Goal: Information Seeking & Learning: Learn about a topic

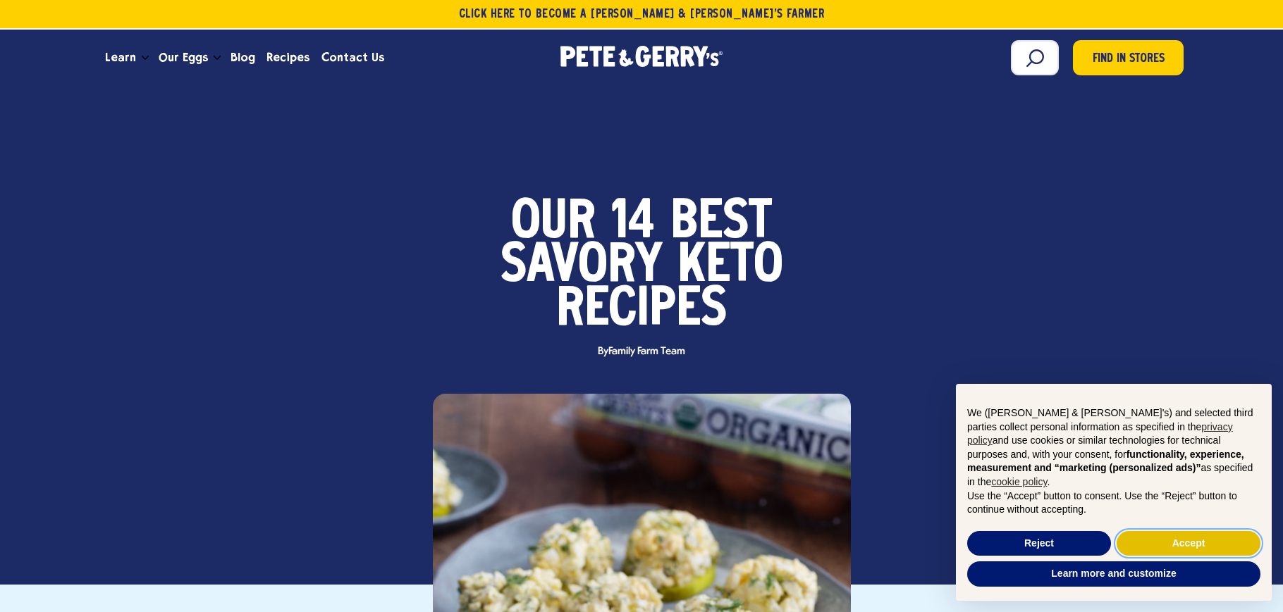
click at [1204, 540] on button "Accept" at bounding box center [1188, 543] width 144 height 25
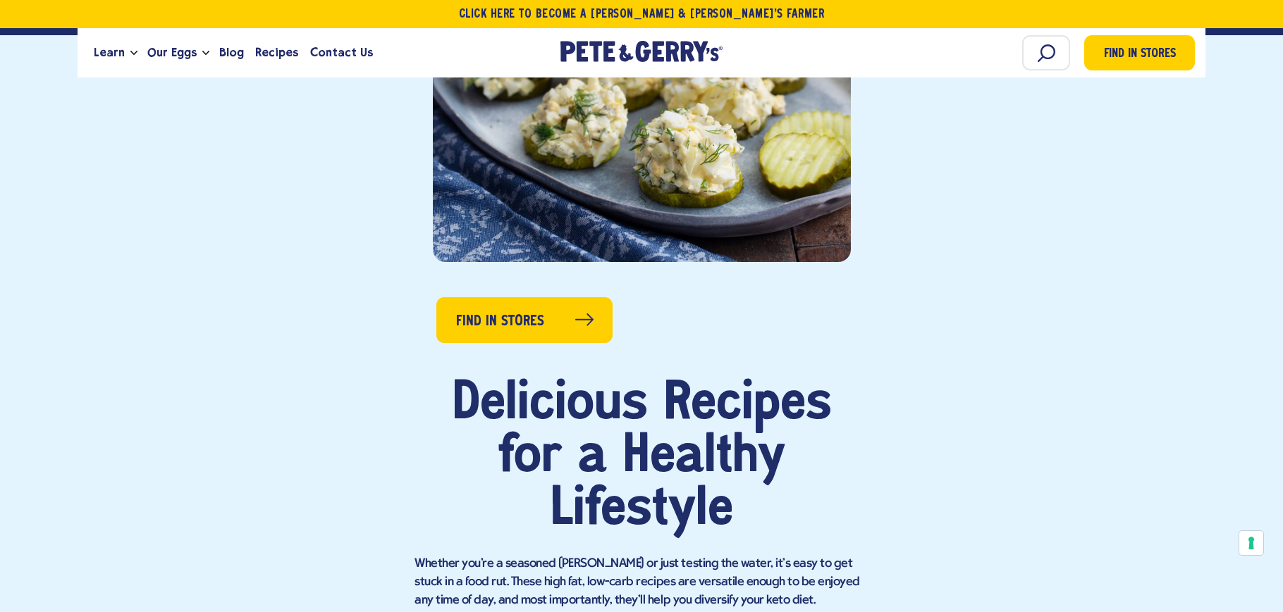
scroll to position [775, 0]
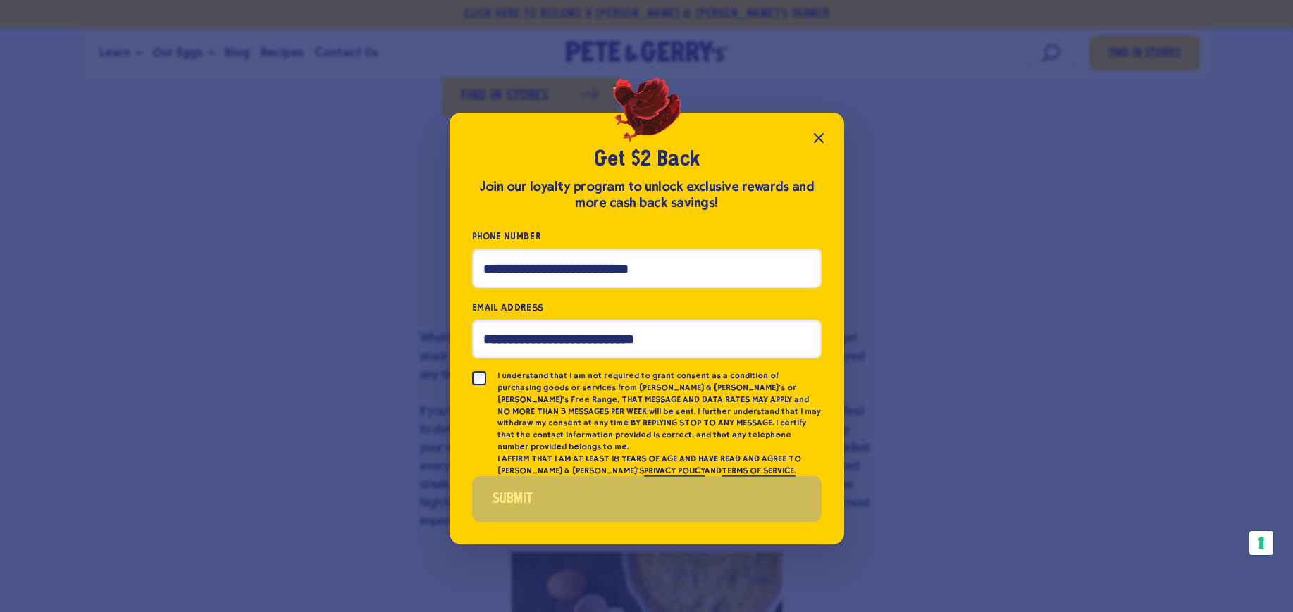
click at [819, 137] on icon "Close popup" at bounding box center [818, 138] width 17 height 17
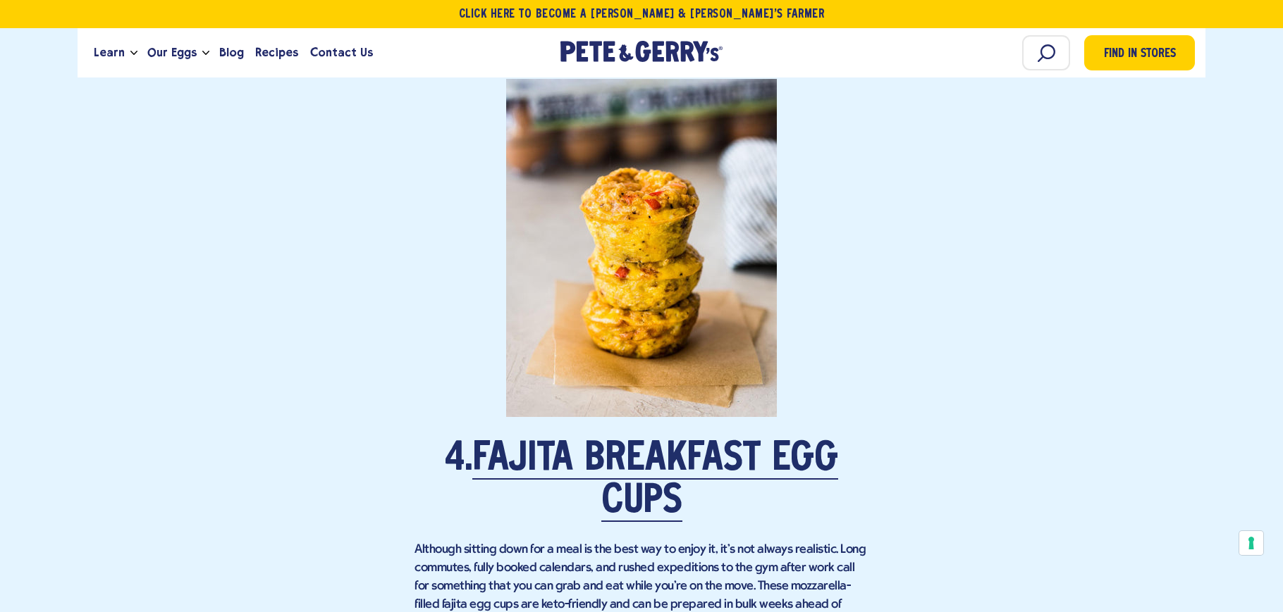
scroll to position [3030, 0]
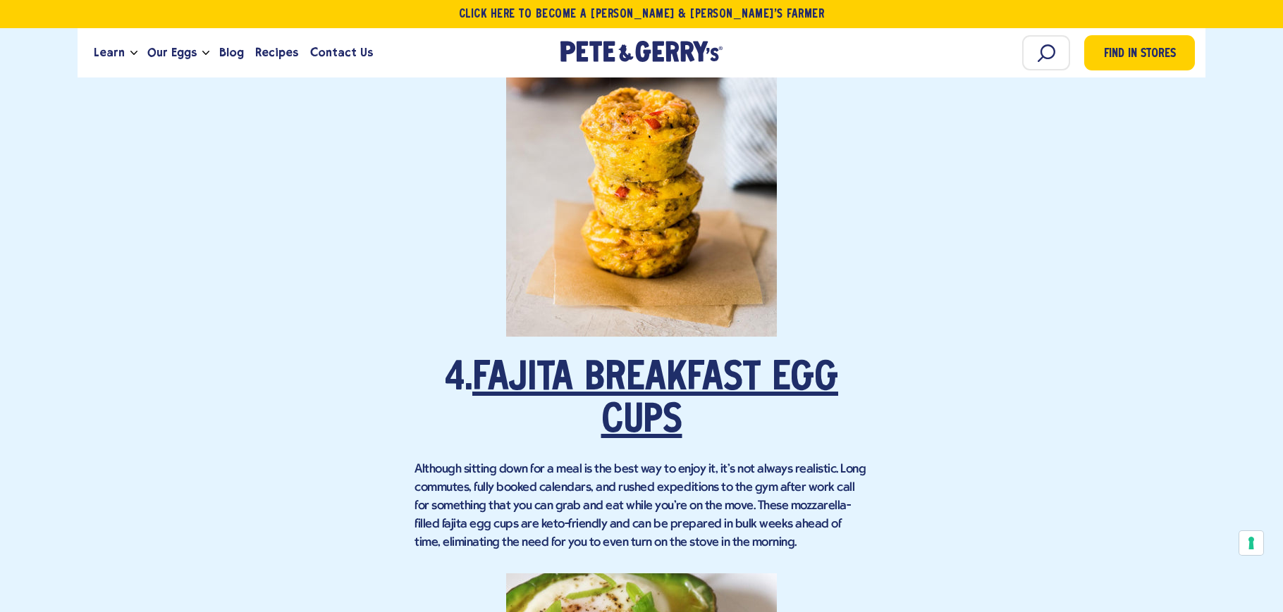
click at [693, 371] on link "Fajita Breakfast Egg Cups" at bounding box center [655, 401] width 366 height 82
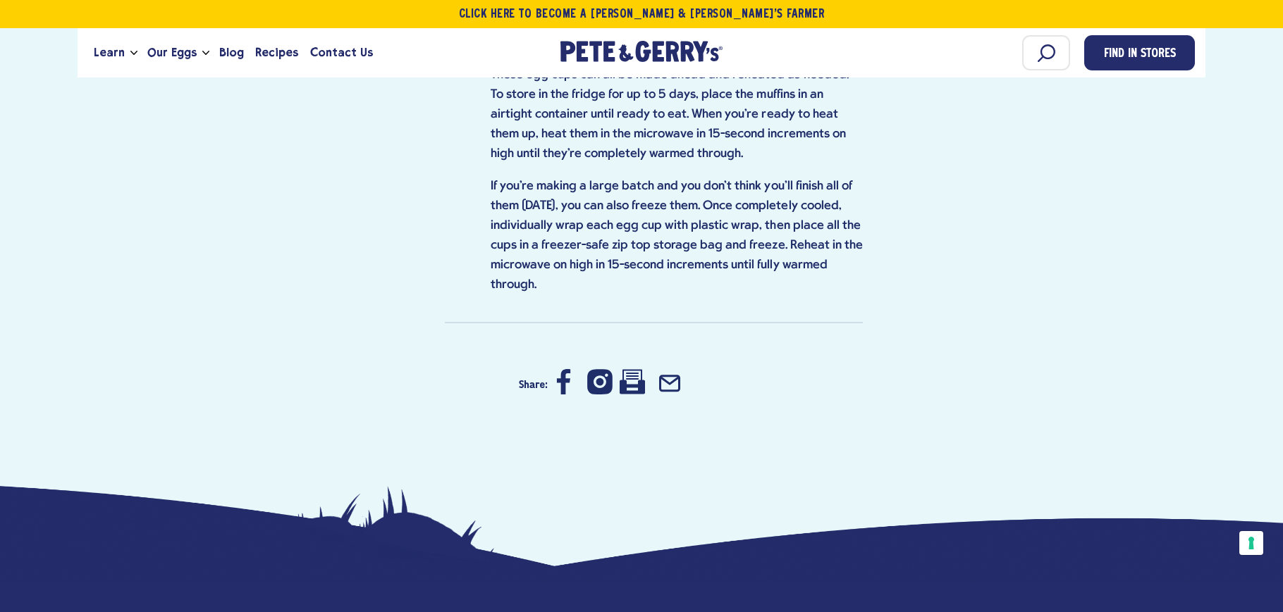
scroll to position [1621, 0]
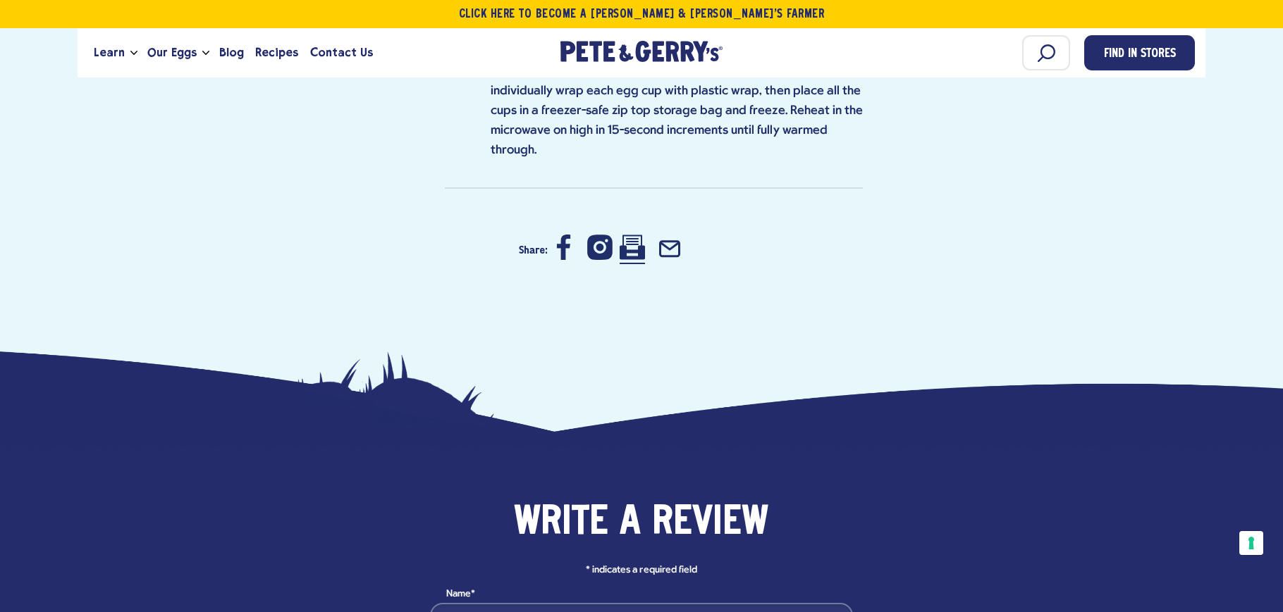
click at [634, 235] on icon at bounding box center [631, 247] width 25 height 25
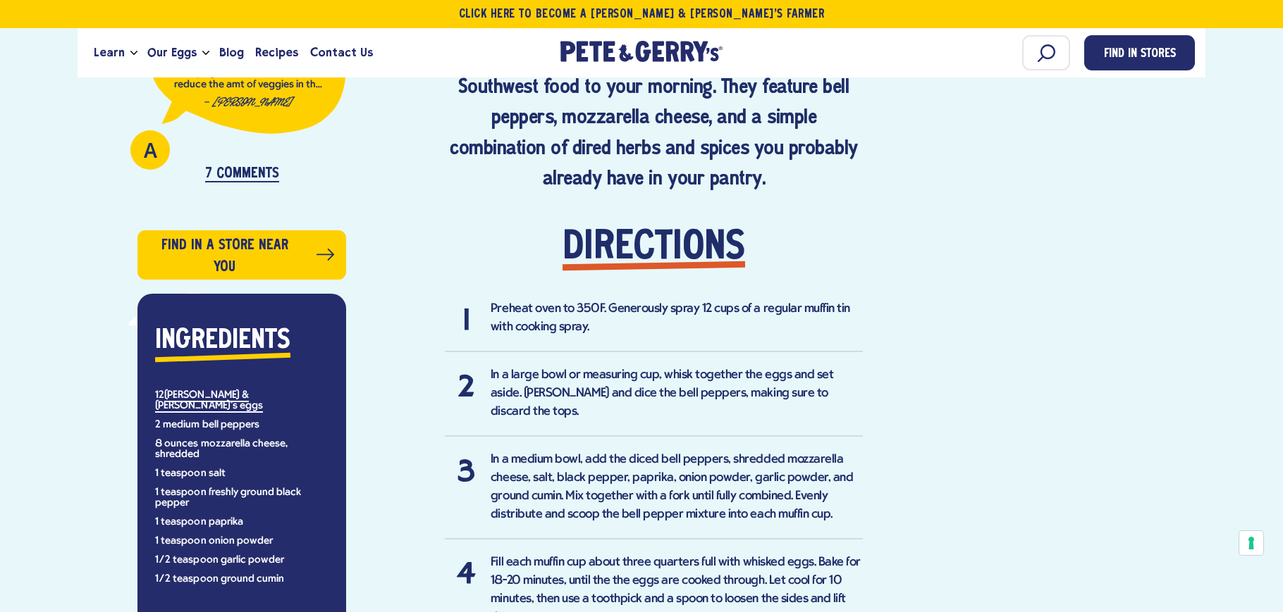
scroll to position [1057, 0]
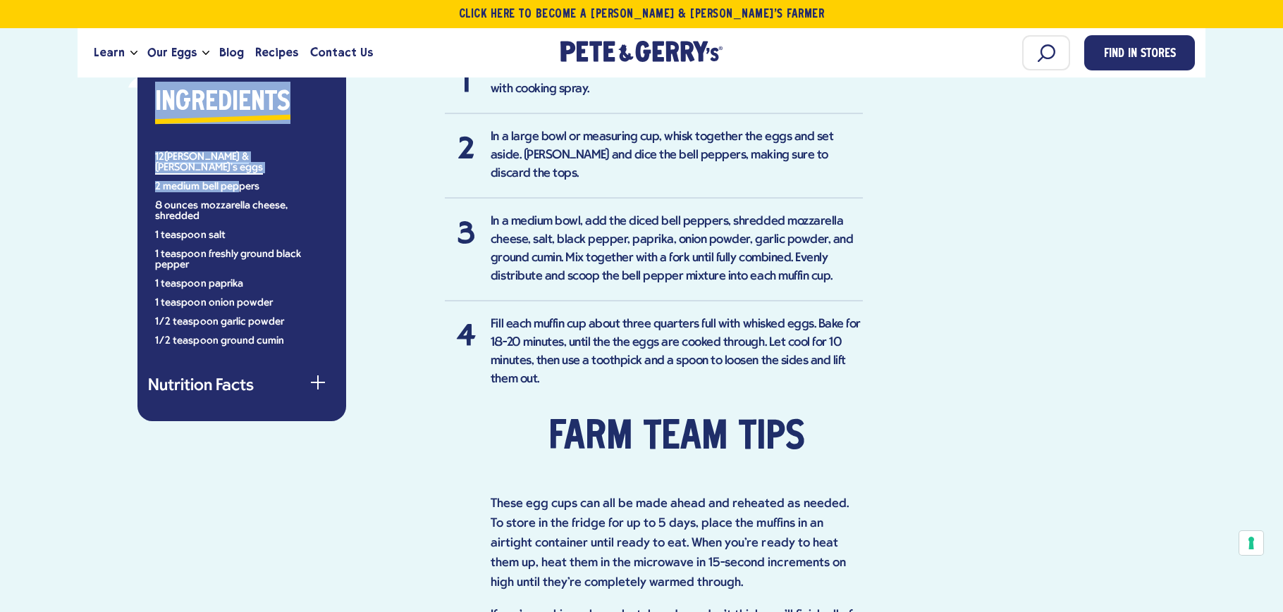
drag, startPoint x: 148, startPoint y: 142, endPoint x: 235, endPoint y: 165, distance: 90.2
click at [235, 165] on div "Ingredients 12 Pete & Gerry's eggs 2 medium bell peppers 8 ounces mozzarella ch…" at bounding box center [241, 214] width 187 height 265
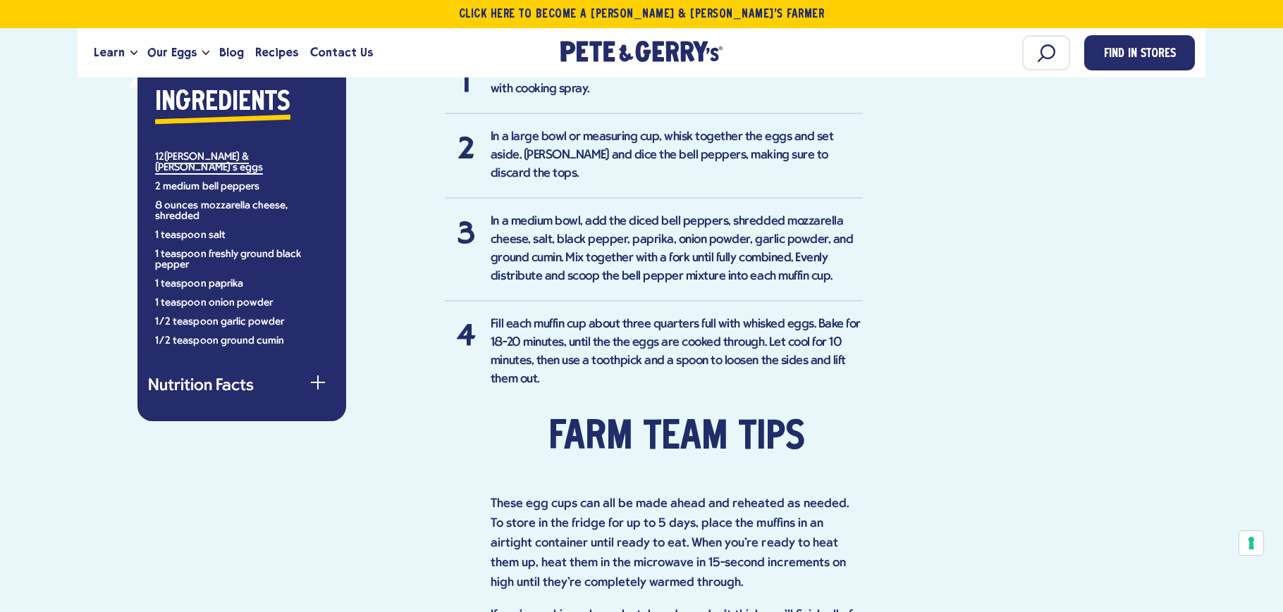
click at [794, 366] on li "Fill each muffin cup about three quarters full with whisked eggs. Bake for 18-2…" at bounding box center [654, 534] width 418 height 437
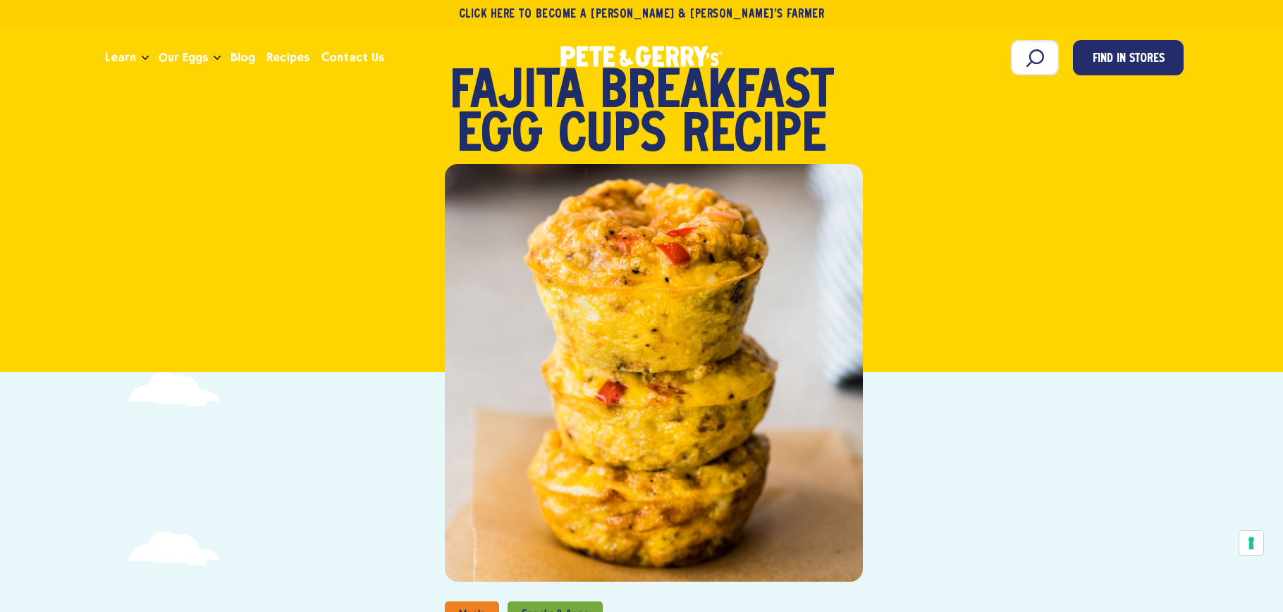
scroll to position [70, 0]
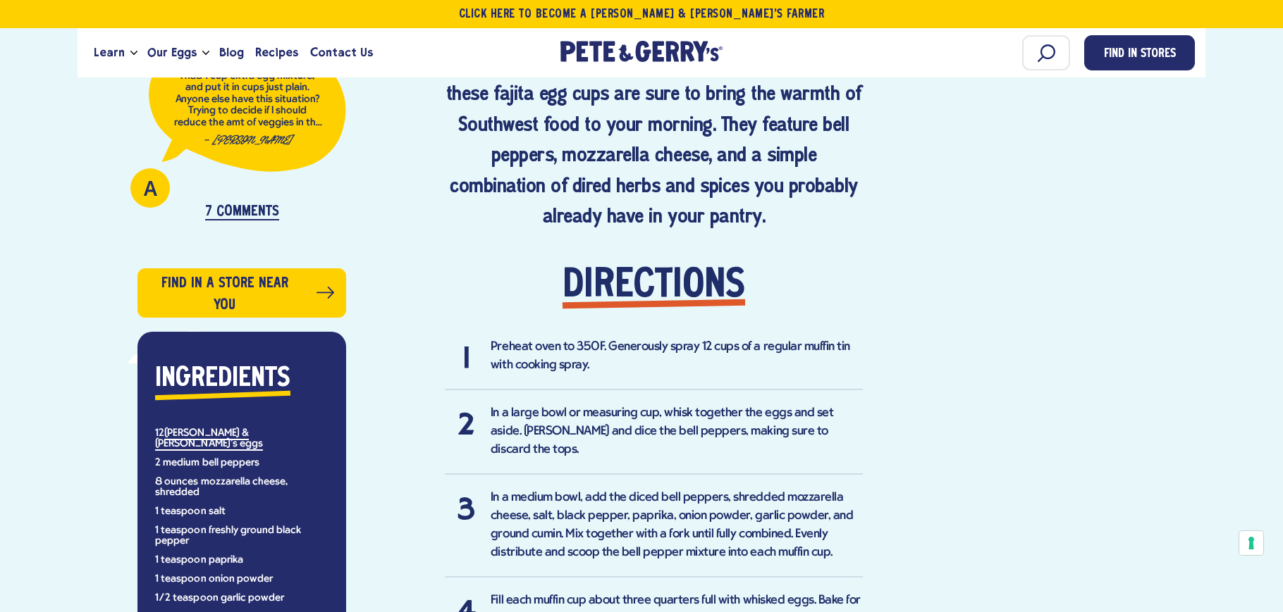
scroll to position [916, 0]
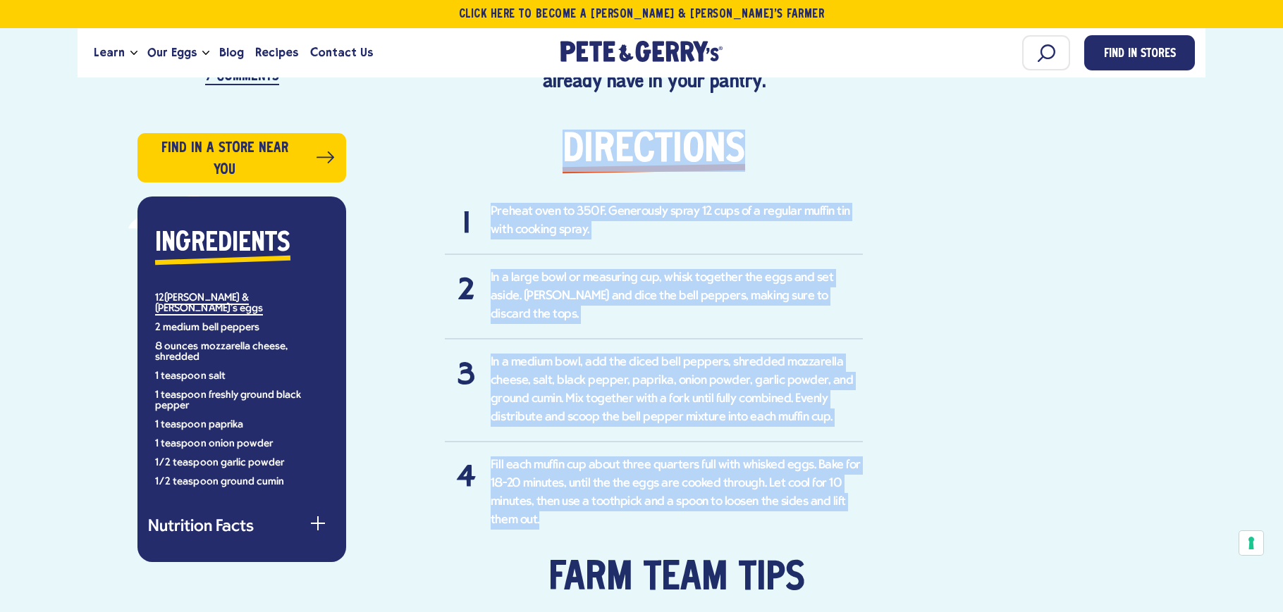
drag, startPoint x: 533, startPoint y: 143, endPoint x: 857, endPoint y: 501, distance: 482.5
click at [857, 501] on div "Inspired by the beloved Tex-Mex dish and spice blend, these fajita egg cups are…" at bounding box center [654, 404] width 418 height 979
copy div "Directions Preheat oven to 350F. Generously spray 12 cups of a regular muffin t…"
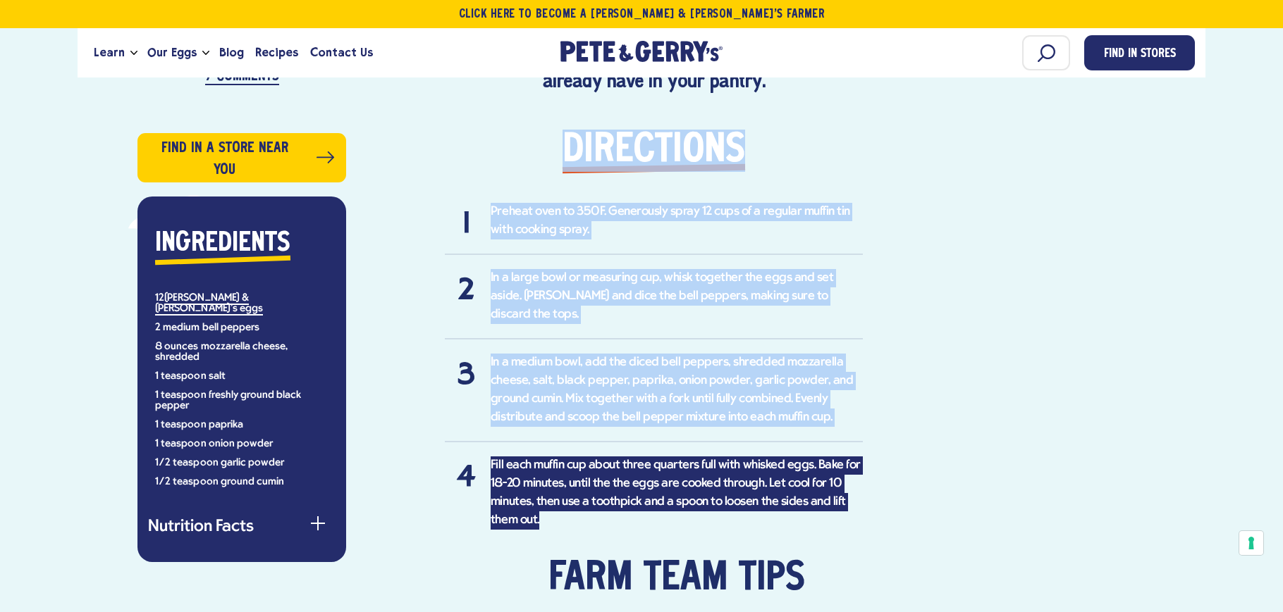
click at [66, 366] on div "A I had 1 cup extra egg mixture, and put it in cups just plain. Anyone else hav…" at bounding box center [641, 354] width 1283 height 1593
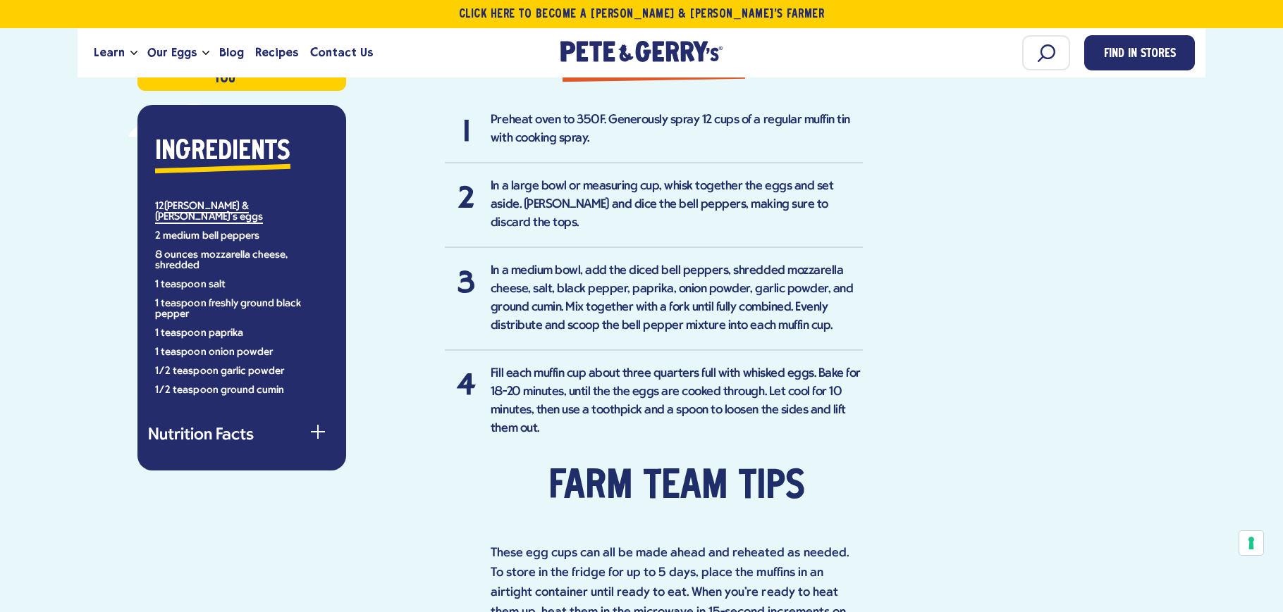
scroll to position [846, 0]
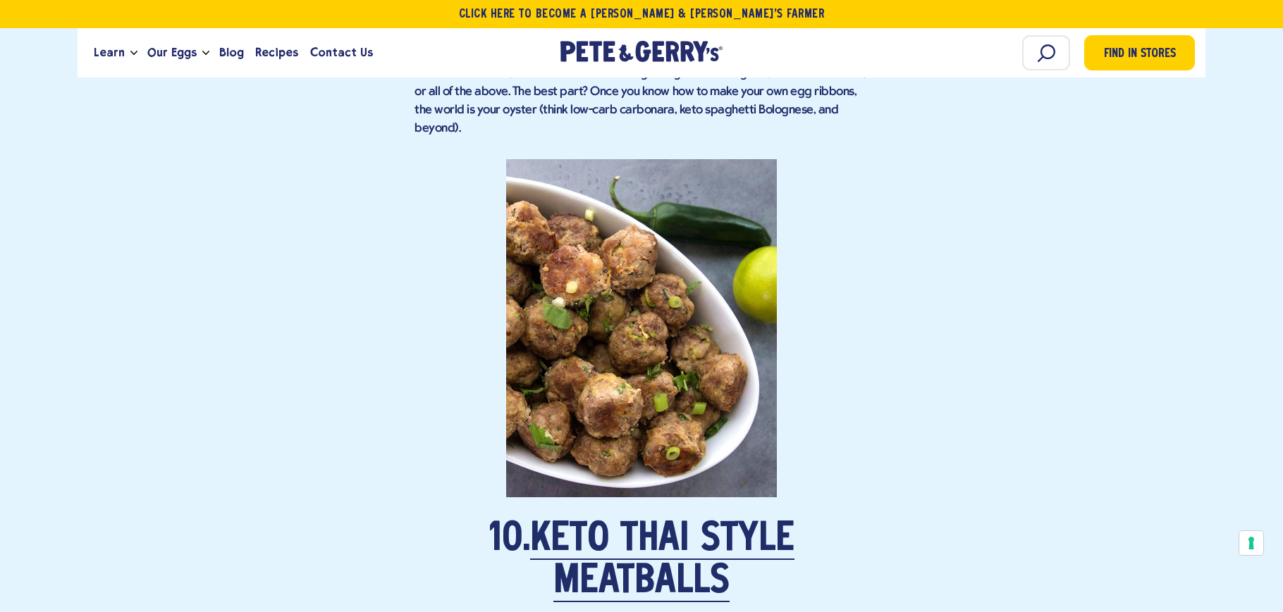
scroll to position [6554, 0]
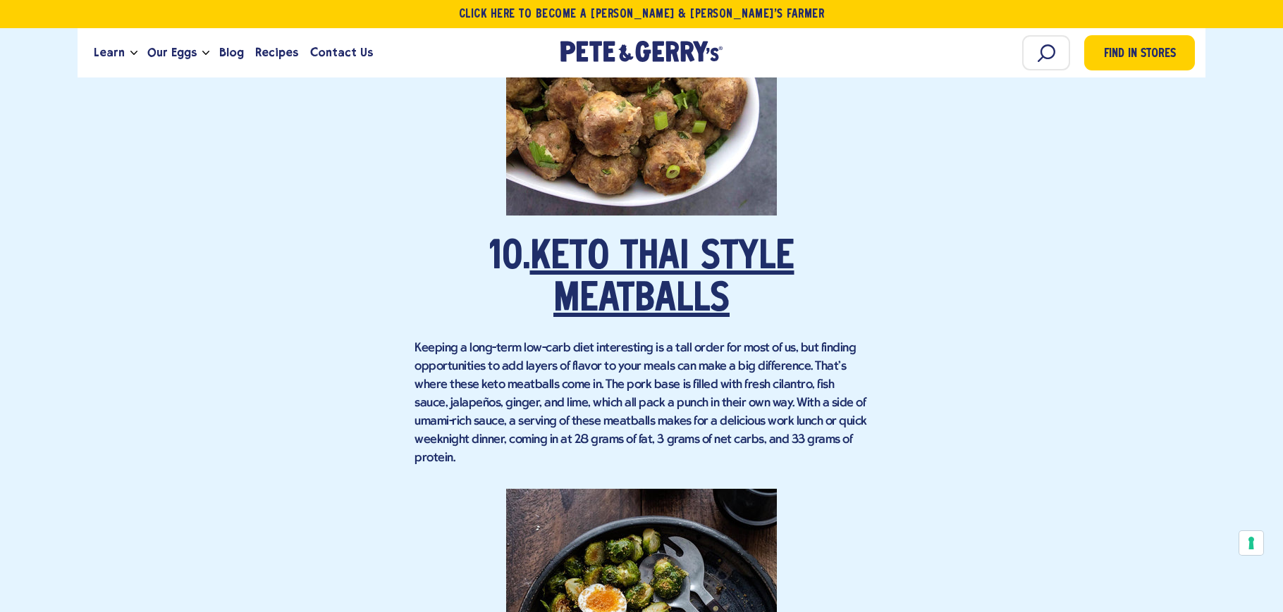
click at [615, 249] on link "Keto Thai Style Meatballs" at bounding box center [662, 280] width 264 height 82
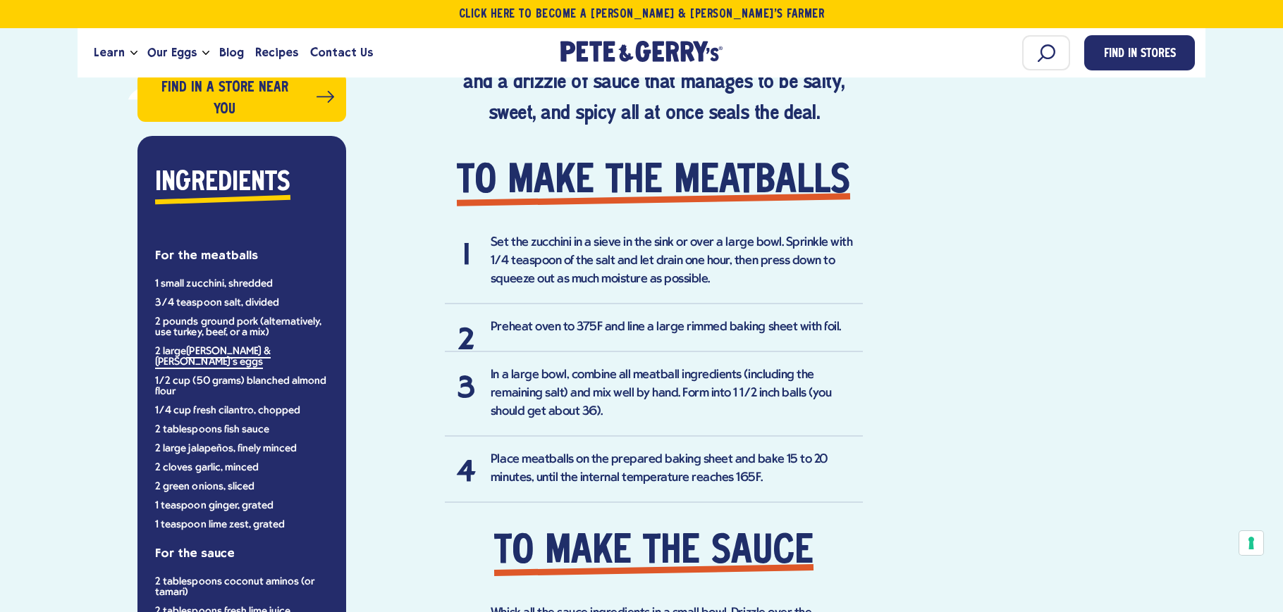
scroll to position [1128, 0]
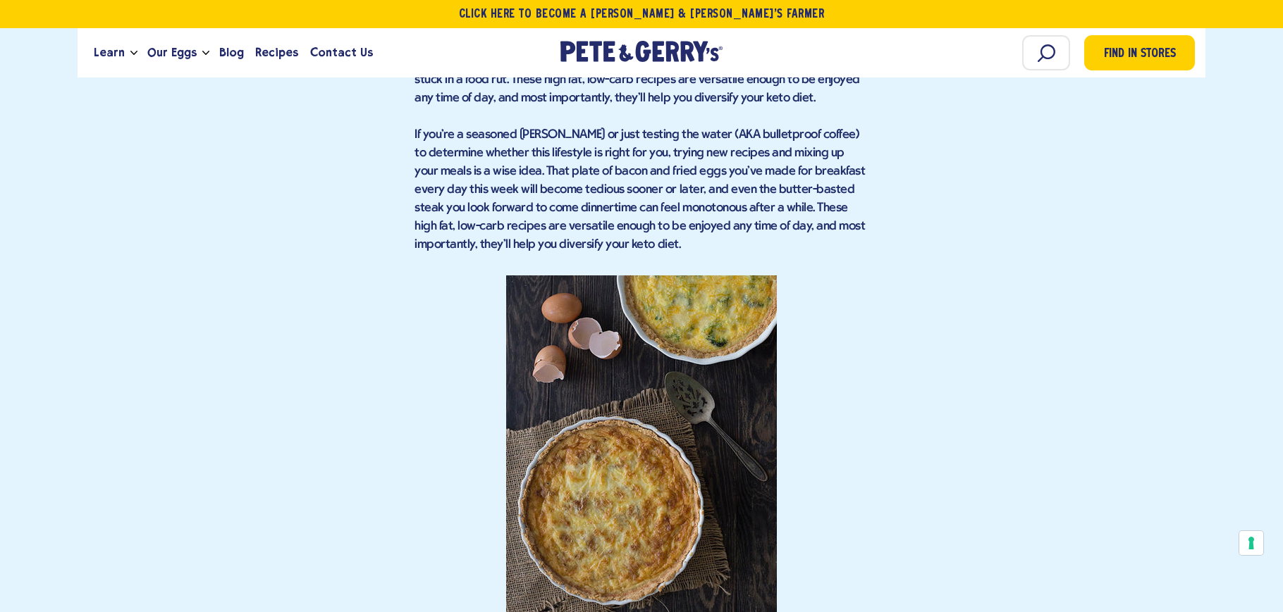
scroll to position [1198, 0]
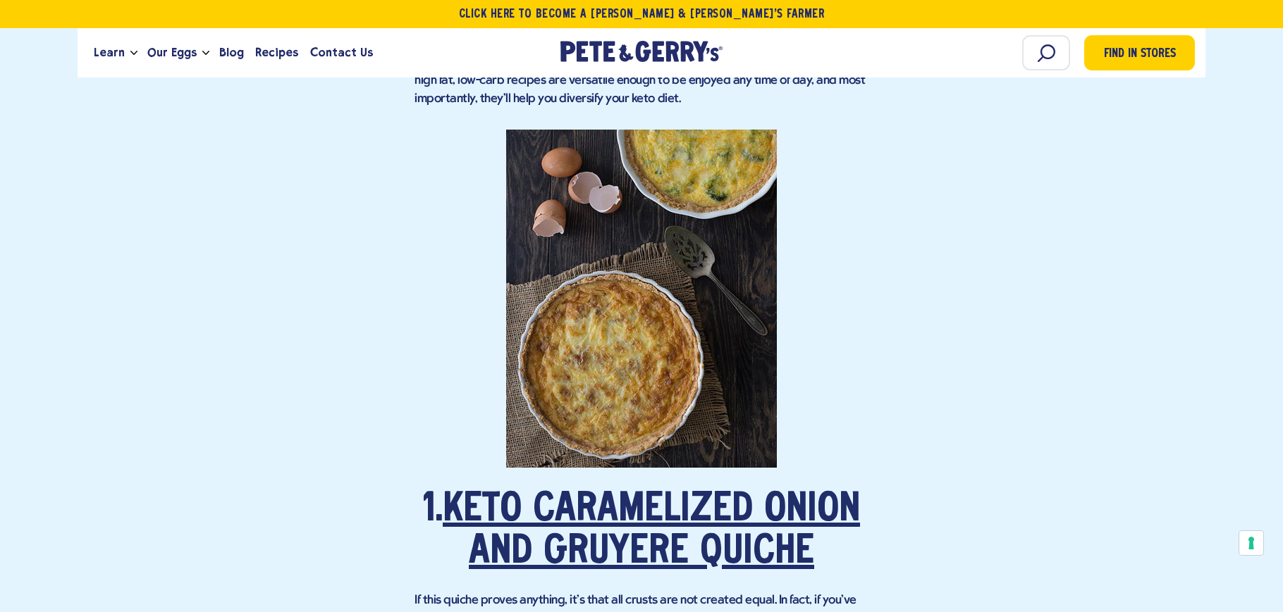
click at [633, 501] on link "Keto Caramelized Onion and Gruyere Quiche" at bounding box center [651, 532] width 417 height 82
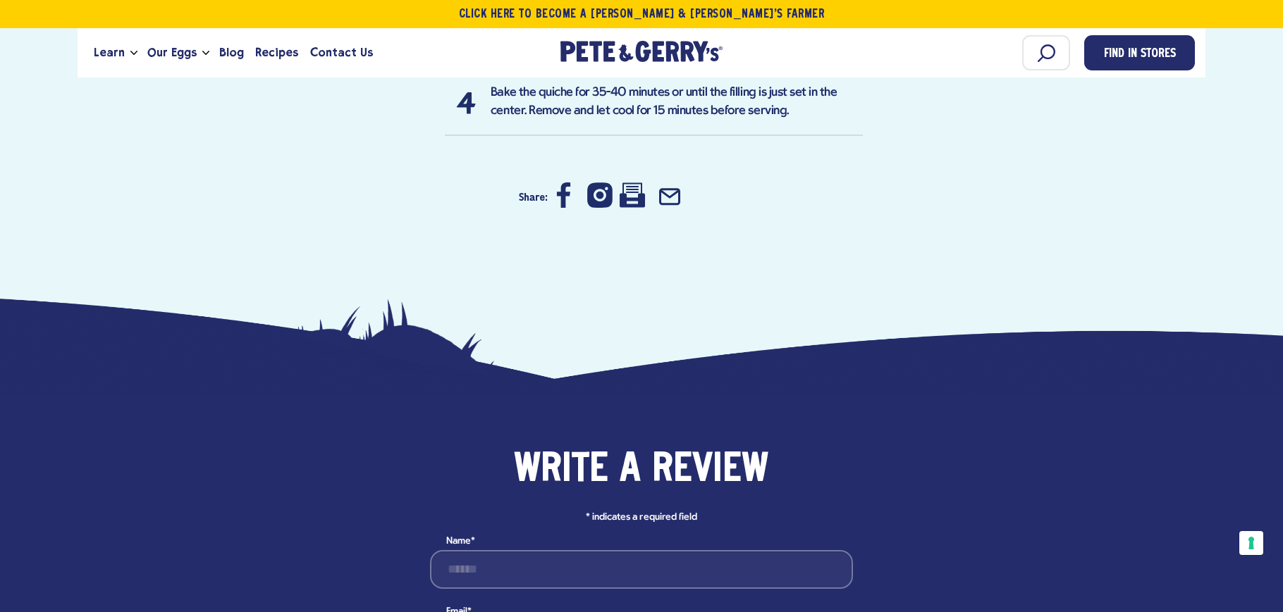
scroll to position [1480, 0]
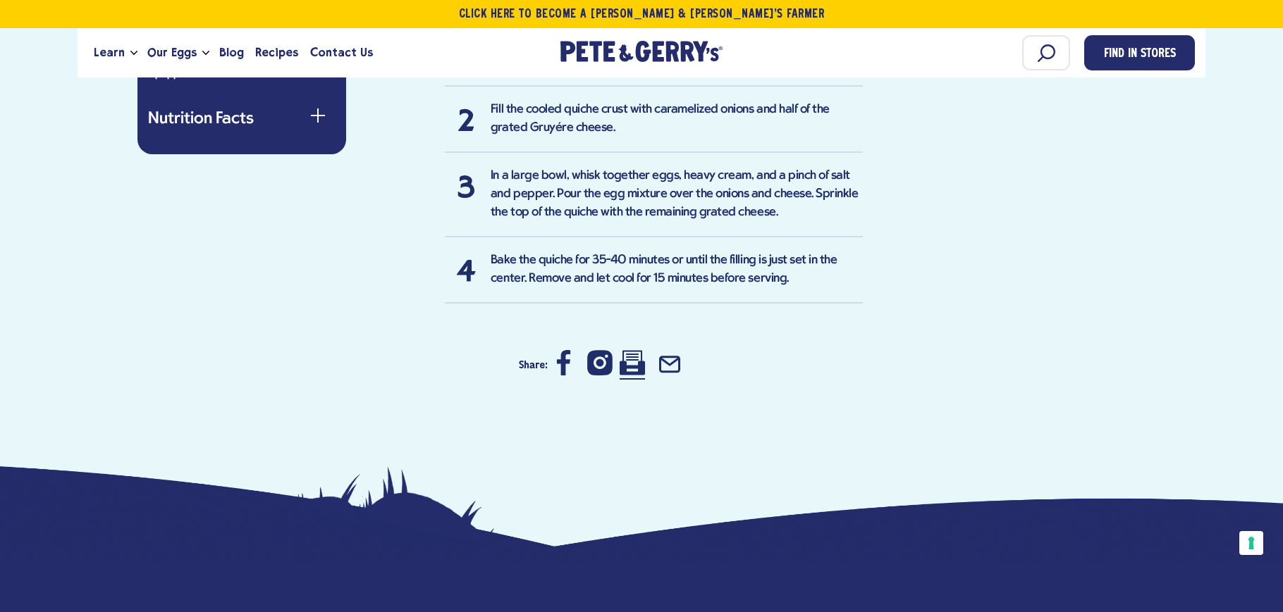
click at [624, 355] on icon at bounding box center [631, 362] width 25 height 25
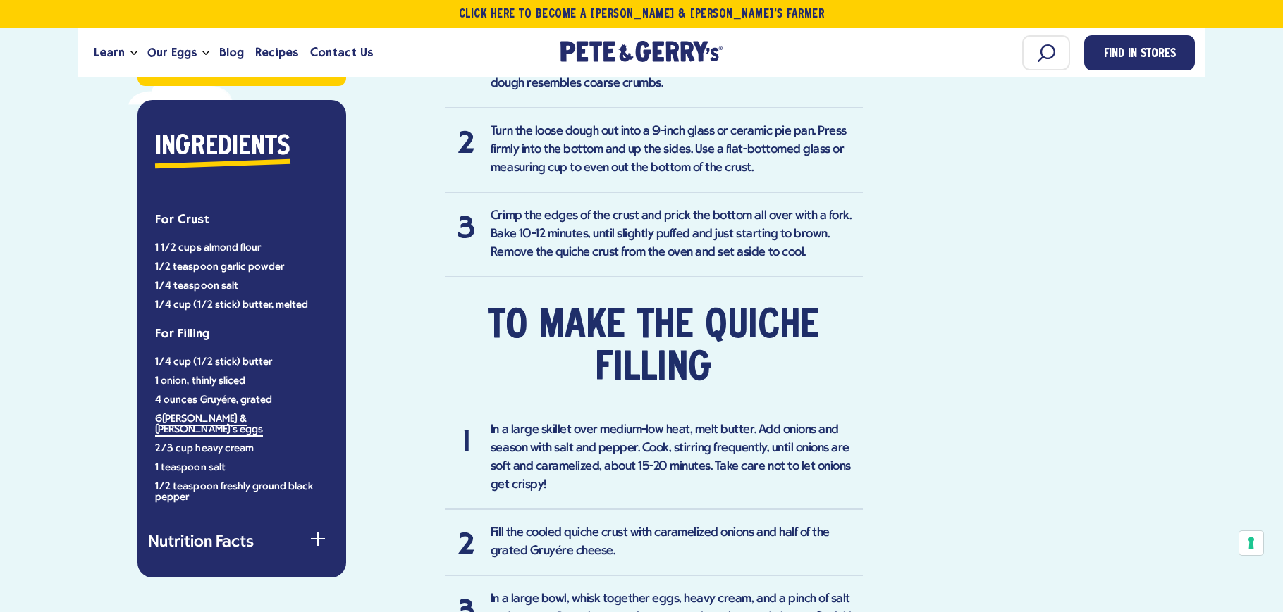
scroll to position [1057, 0]
click at [1185, 400] on div "C Love [PERSON_NAME] and [PERSON_NAME]! — [PERSON_NAME] 100 Comments Find in a …" at bounding box center [641, 198] width 1106 height 1221
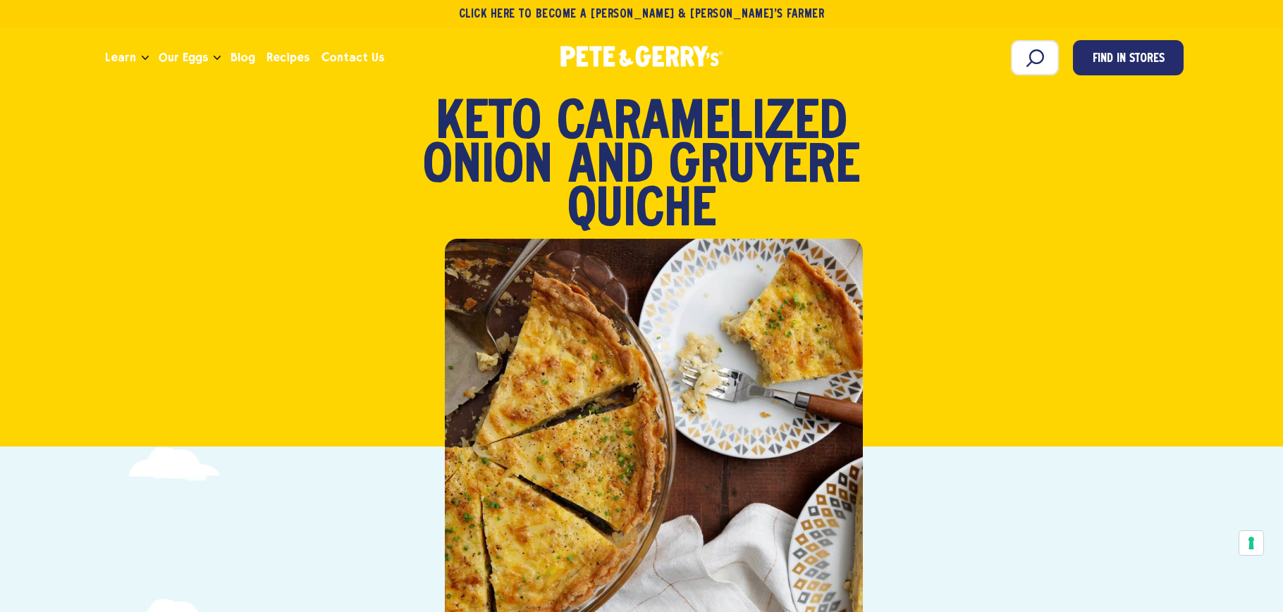
scroll to position [70, 0]
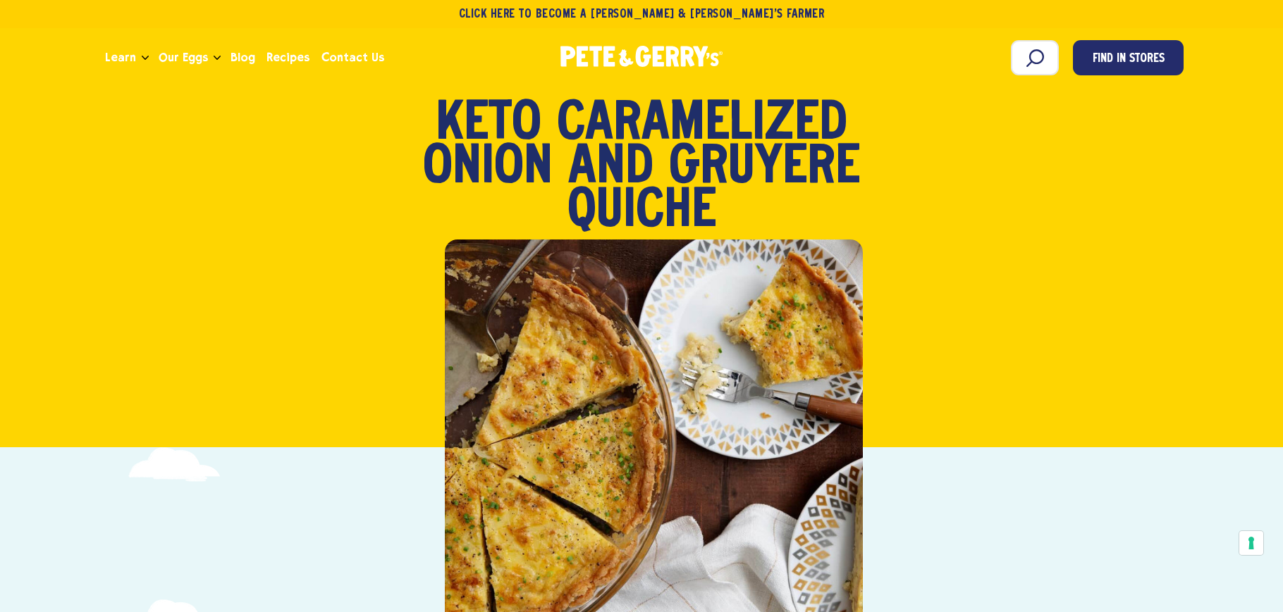
click at [1155, 421] on div "Brunch Keto Low Carb Meals Quiche Keto Caramelized Onion and [GEOGRAPHIC_DATA]" at bounding box center [641, 248] width 1273 height 402
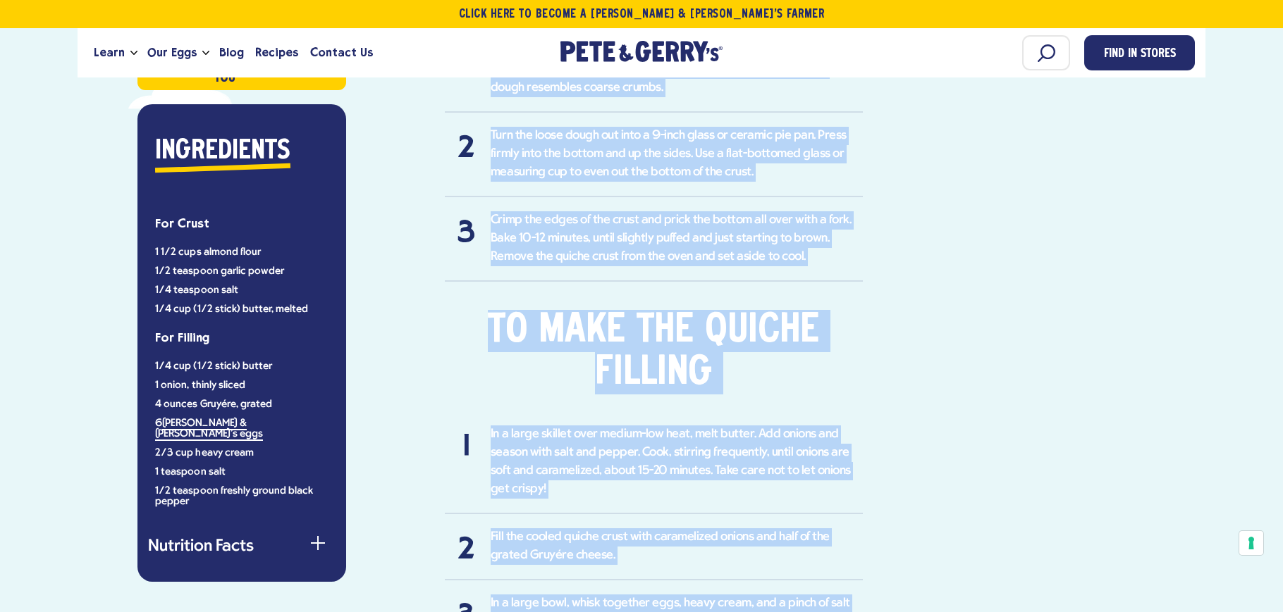
scroll to position [1427, 0]
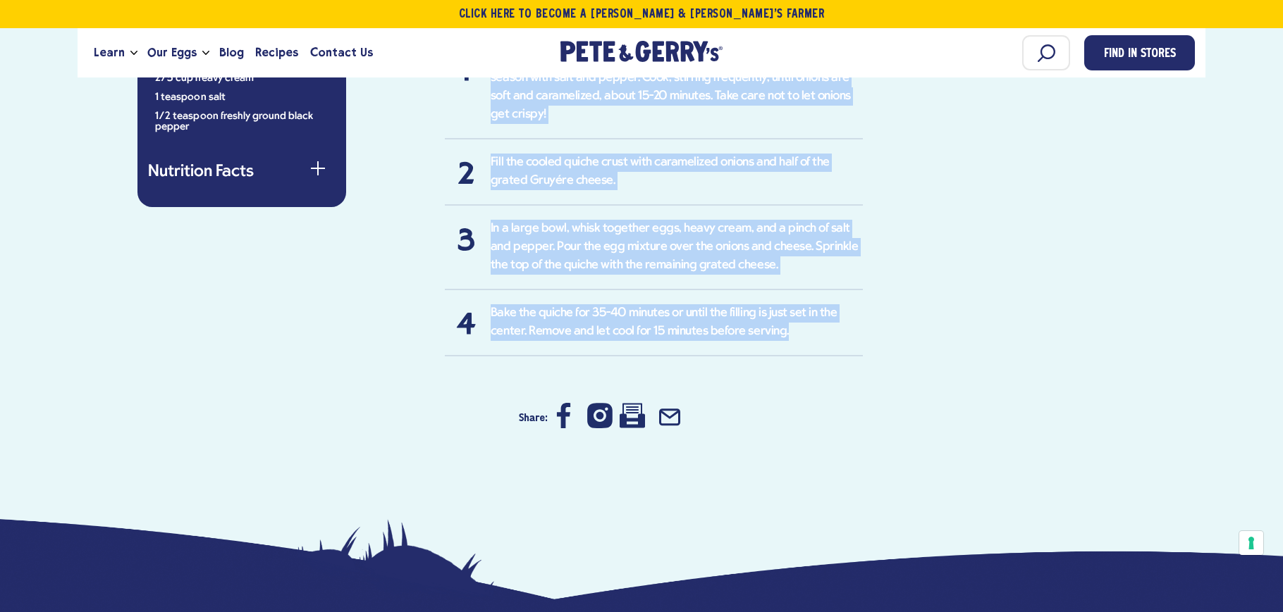
drag, startPoint x: 485, startPoint y: 218, endPoint x: 884, endPoint y: 327, distance: 414.0
copy div "Brunch Keto Low Carb Meals Quiche Prep Time: 10 minutes Cook Time: 50-60 minute…"
